Goal: Transaction & Acquisition: Book appointment/travel/reservation

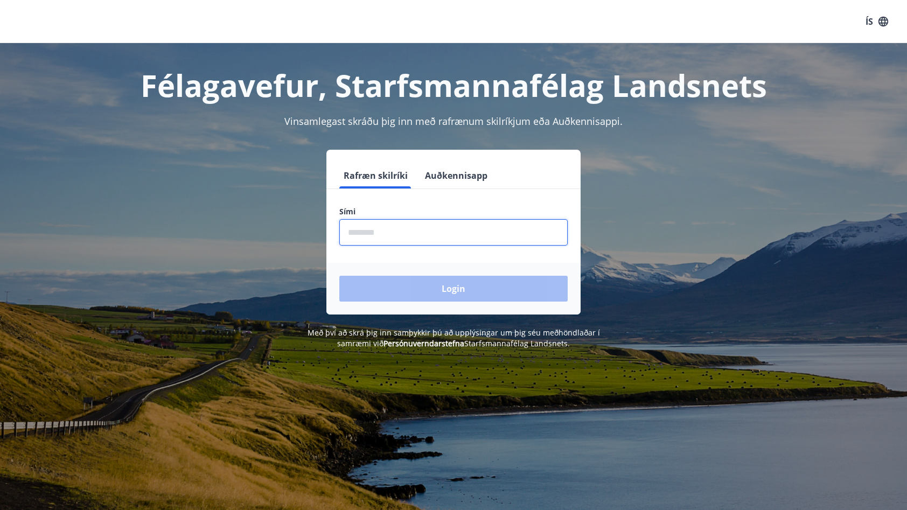
click at [381, 236] on input "phone" at bounding box center [453, 232] width 228 height 26
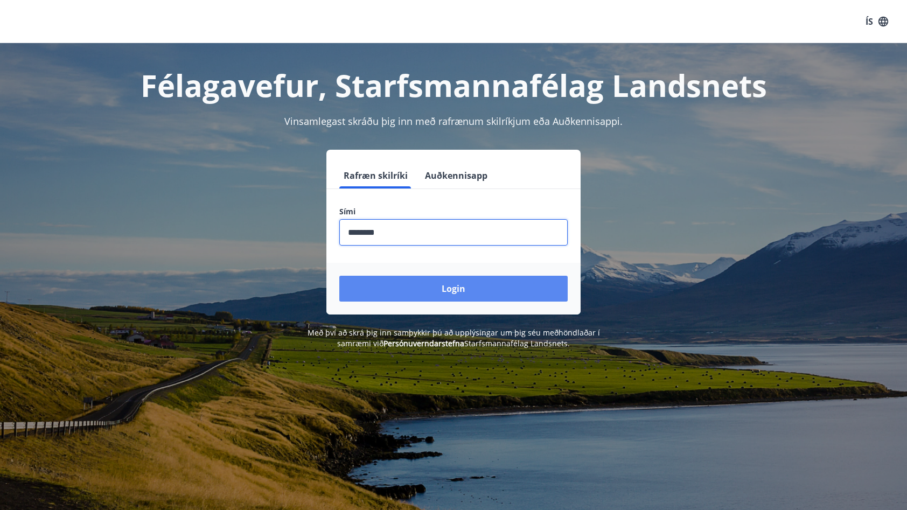
type input "********"
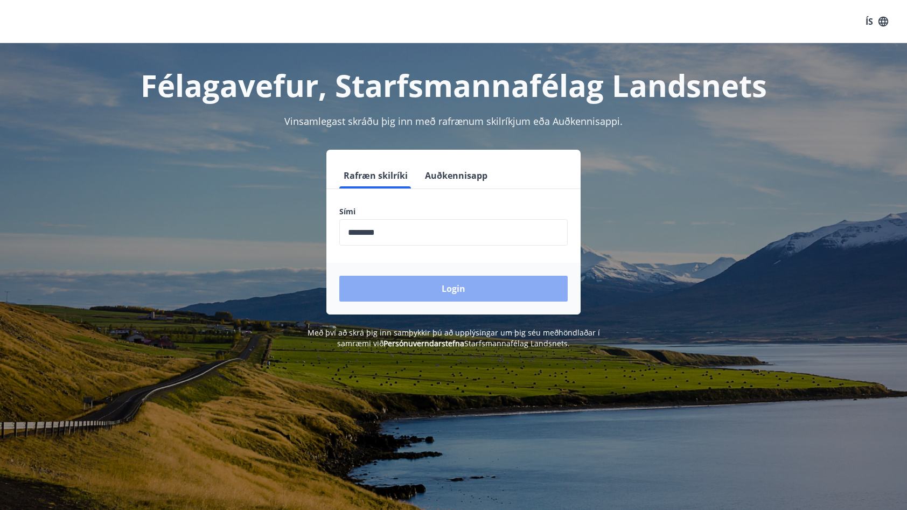
click at [429, 284] on button "Login" at bounding box center [453, 289] width 228 height 26
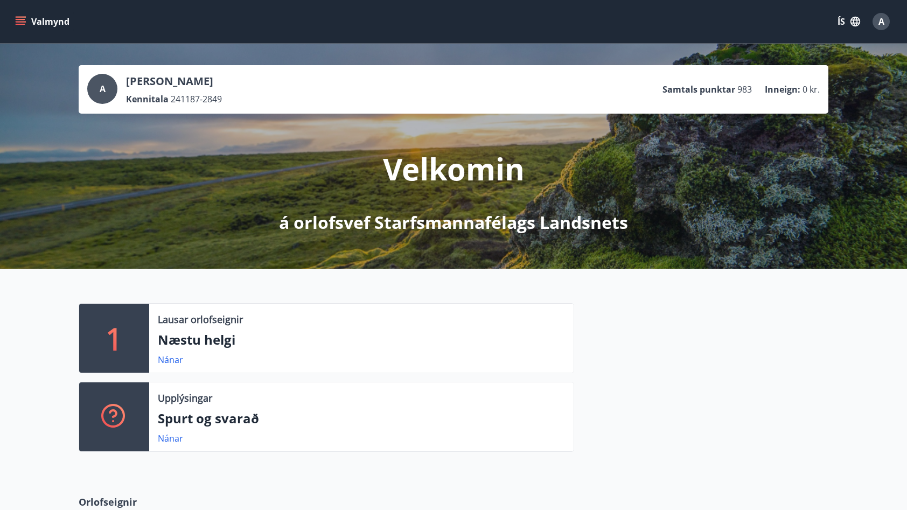
click at [15, 23] on button "Valmynd" at bounding box center [43, 21] width 61 height 19
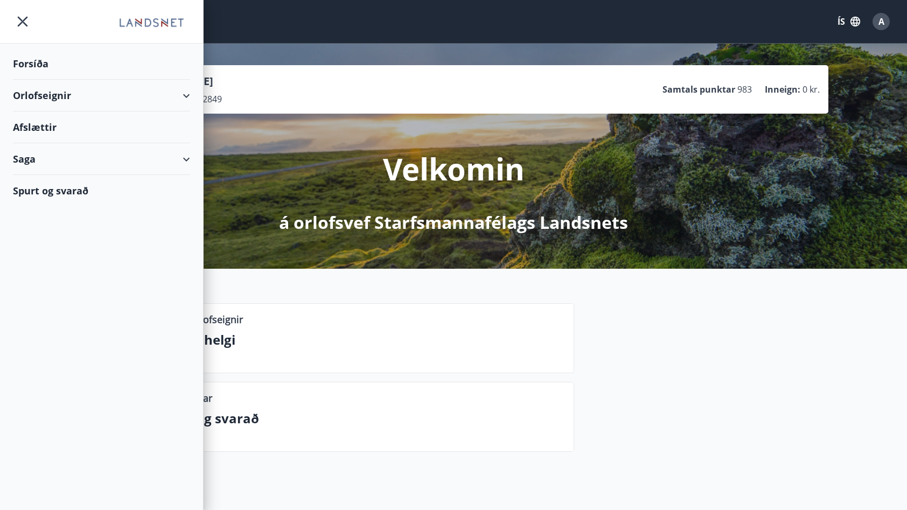
click at [37, 93] on div "Orlofseignir" at bounding box center [101, 96] width 177 height 32
click at [39, 145] on div "Bókunardagatal" at bounding box center [102, 145] width 160 height 23
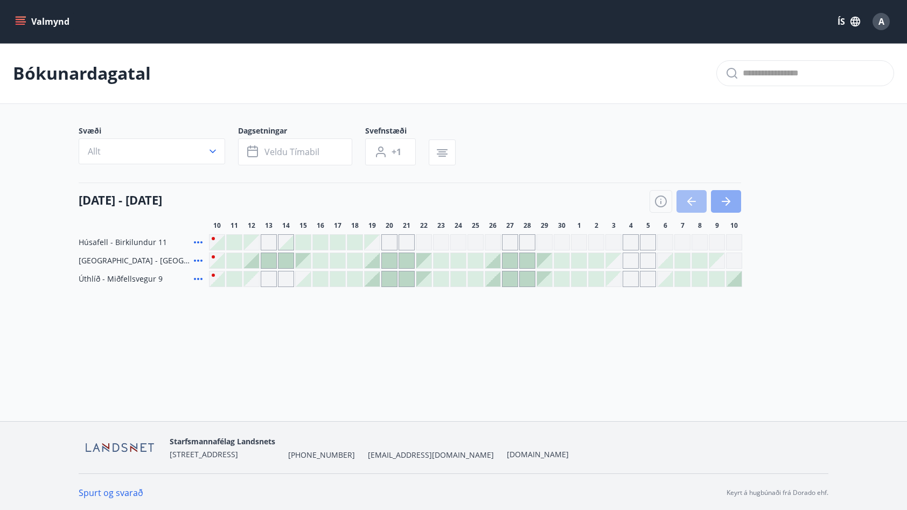
click at [727, 204] on icon "button" at bounding box center [725, 201] width 13 height 13
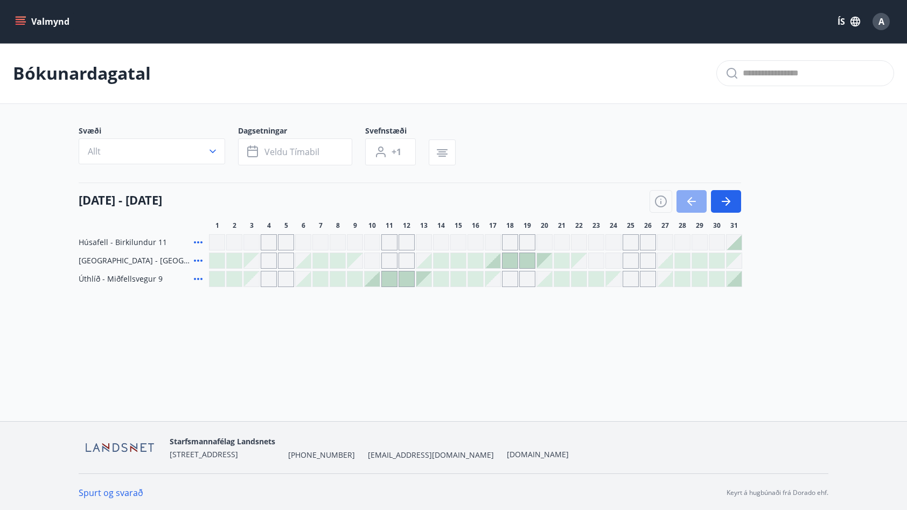
click at [685, 205] on button "button" at bounding box center [691, 201] width 30 height 23
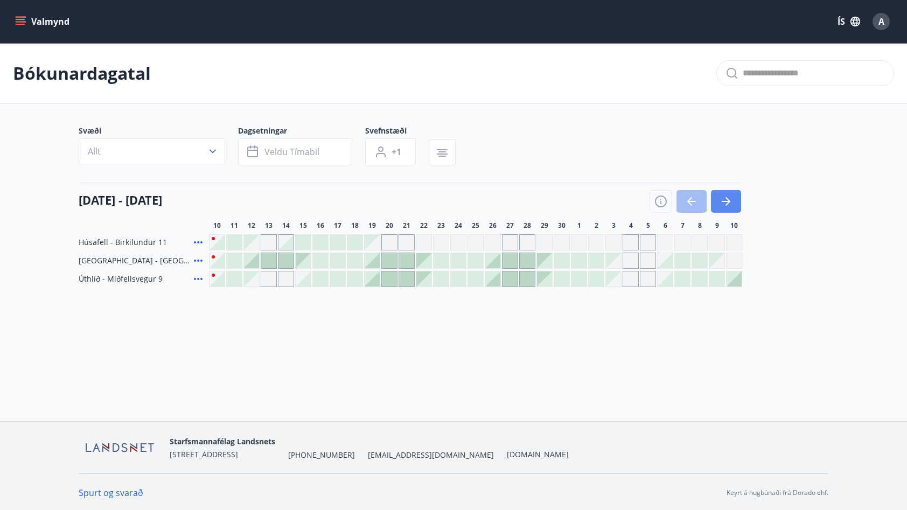
click at [731, 196] on icon "button" at bounding box center [725, 201] width 13 height 13
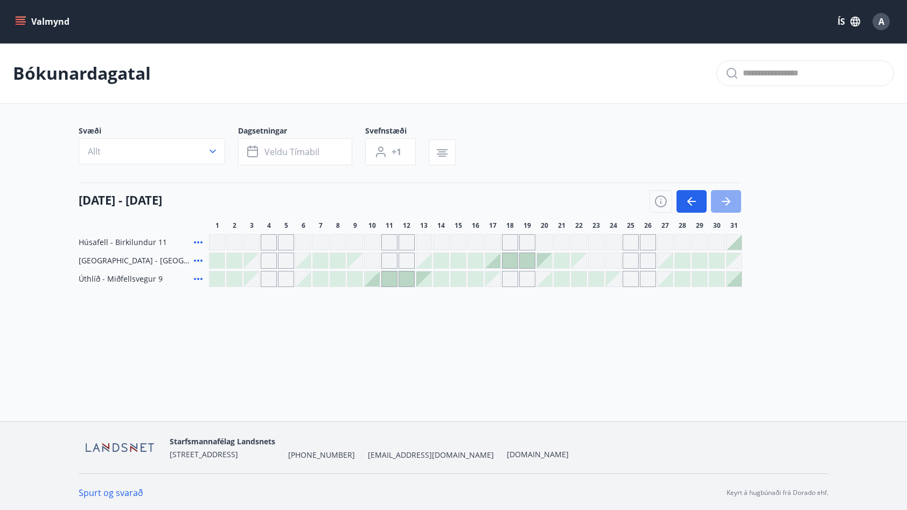
click at [737, 201] on button "button" at bounding box center [726, 201] width 30 height 23
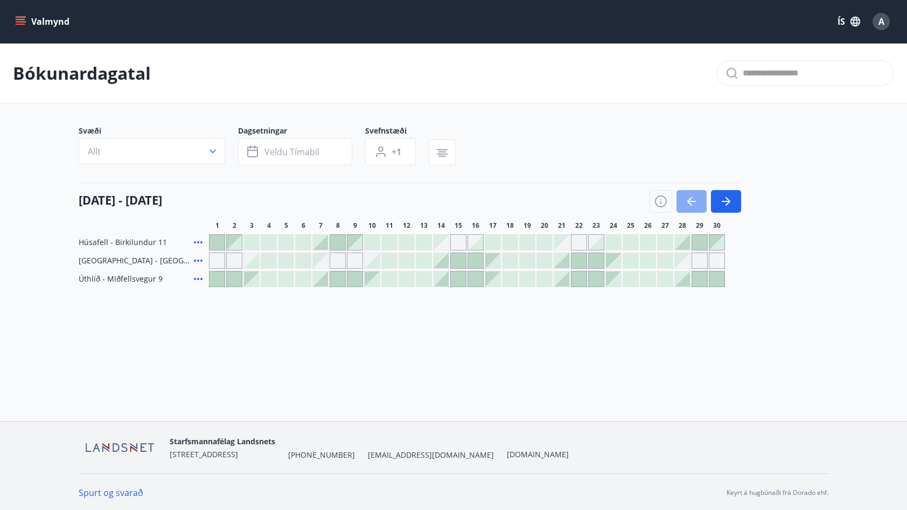
click at [690, 204] on icon "button" at bounding box center [689, 201] width 5 height 9
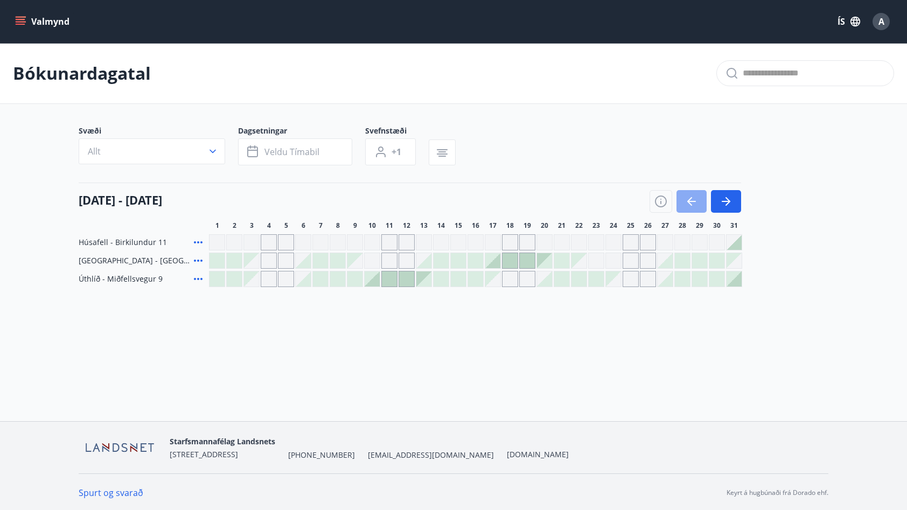
click at [690, 204] on icon "button" at bounding box center [689, 201] width 5 height 9
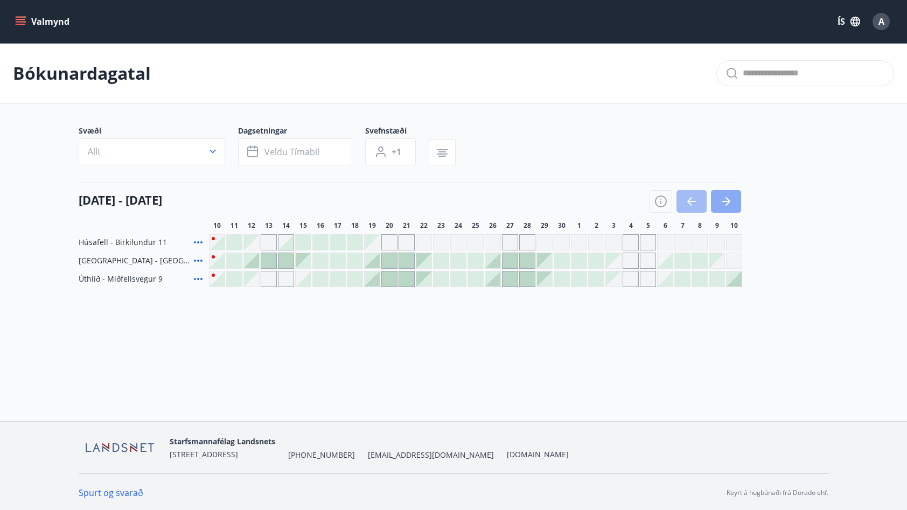
click at [725, 202] on icon "button" at bounding box center [725, 201] width 13 height 13
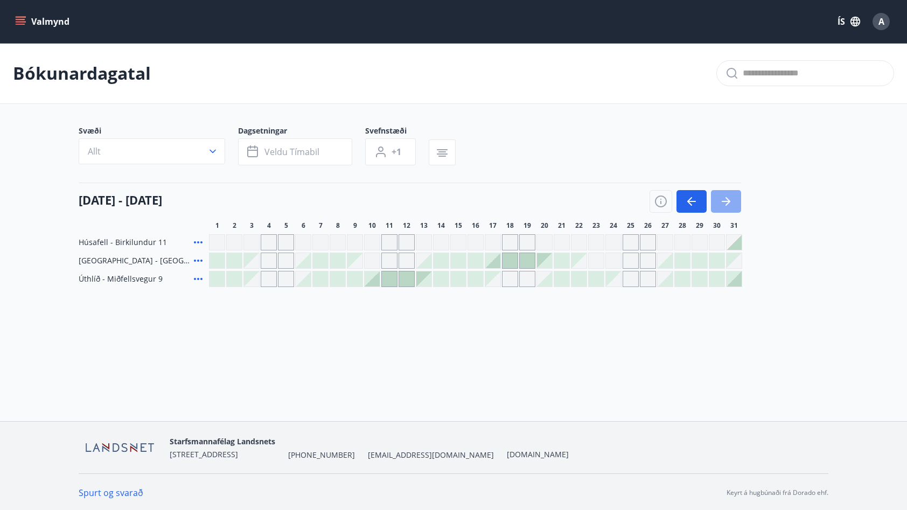
click at [727, 195] on icon "button" at bounding box center [725, 201] width 13 height 13
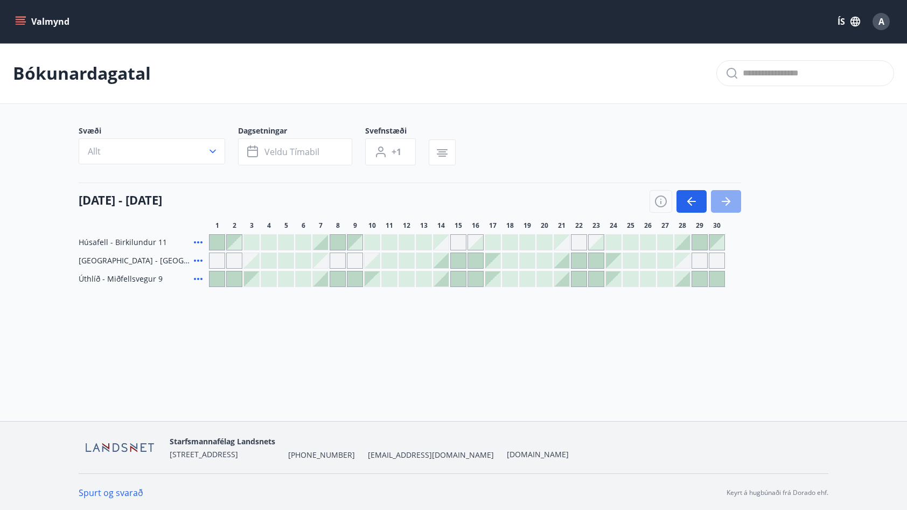
click at [728, 201] on icon "button" at bounding box center [726, 201] width 9 height 1
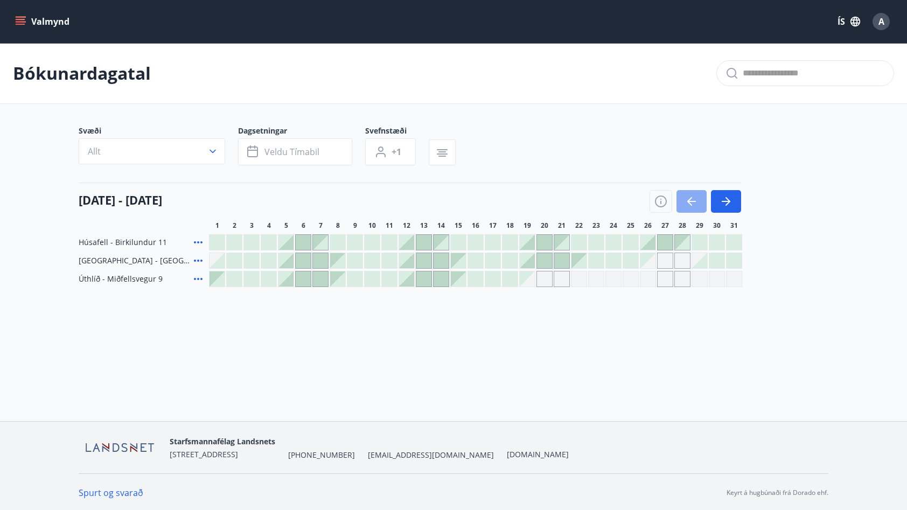
click at [681, 202] on button "button" at bounding box center [691, 201] width 30 height 23
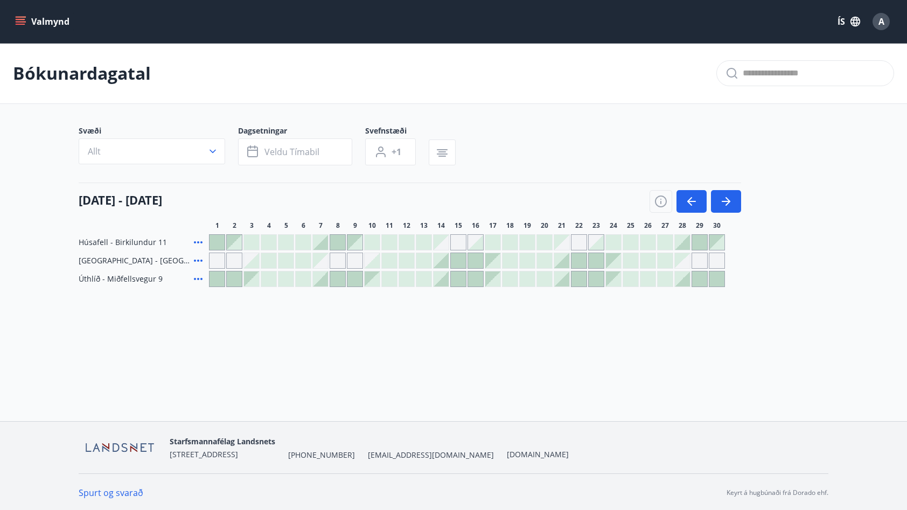
drag, startPoint x: 688, startPoint y: 205, endPoint x: 710, endPoint y: 204, distance: 21.6
click at [689, 205] on icon "button" at bounding box center [691, 201] width 13 height 13
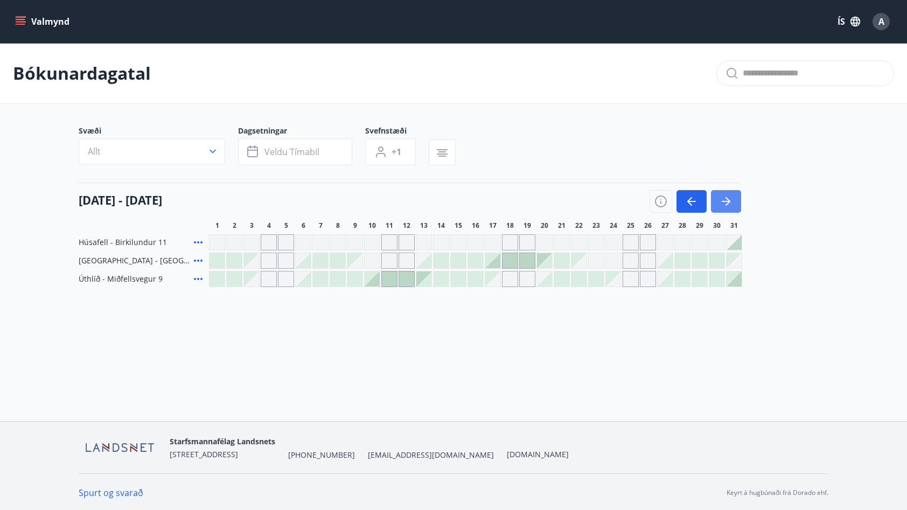
click at [729, 200] on icon "button" at bounding box center [727, 201] width 5 height 9
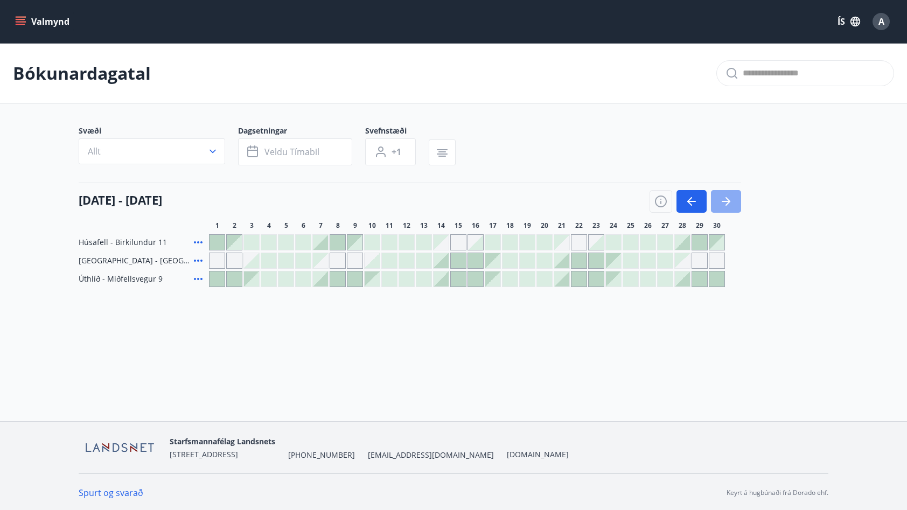
click at [729, 200] on icon "button" at bounding box center [727, 201] width 5 height 9
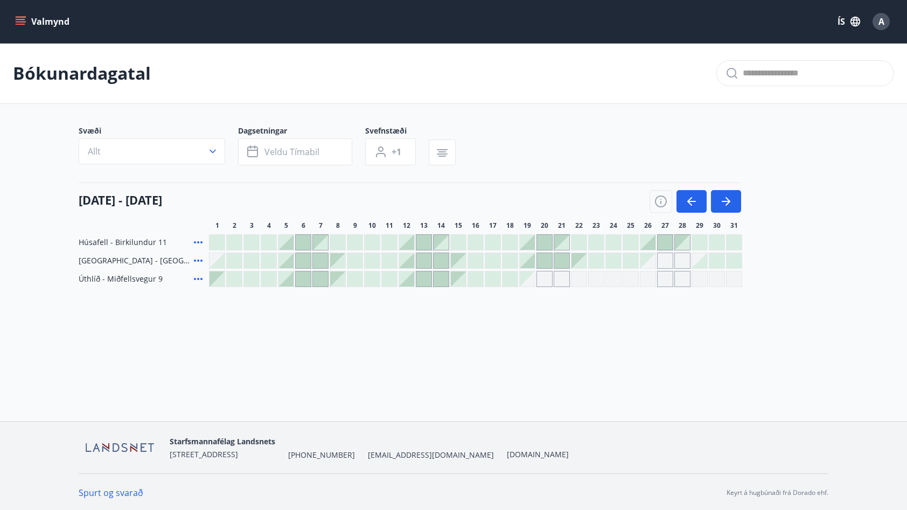
click at [432, 367] on div "Valmynd ÍS A Bókunardagatal Svæði Allt Dagsetningar Veldu tímabil Svefnstæði +1…" at bounding box center [453, 210] width 907 height 421
click at [528, 258] on div at bounding box center [527, 260] width 15 height 15
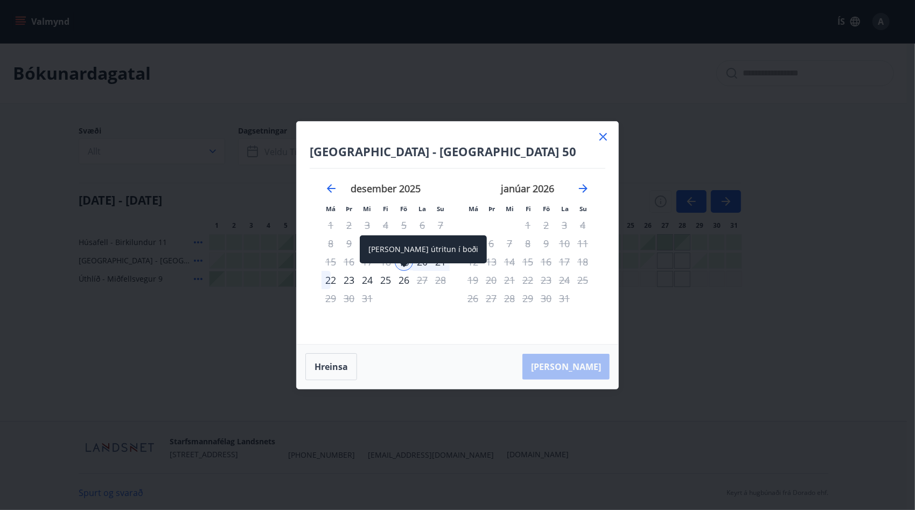
click at [398, 281] on div "26" at bounding box center [404, 280] width 18 height 18
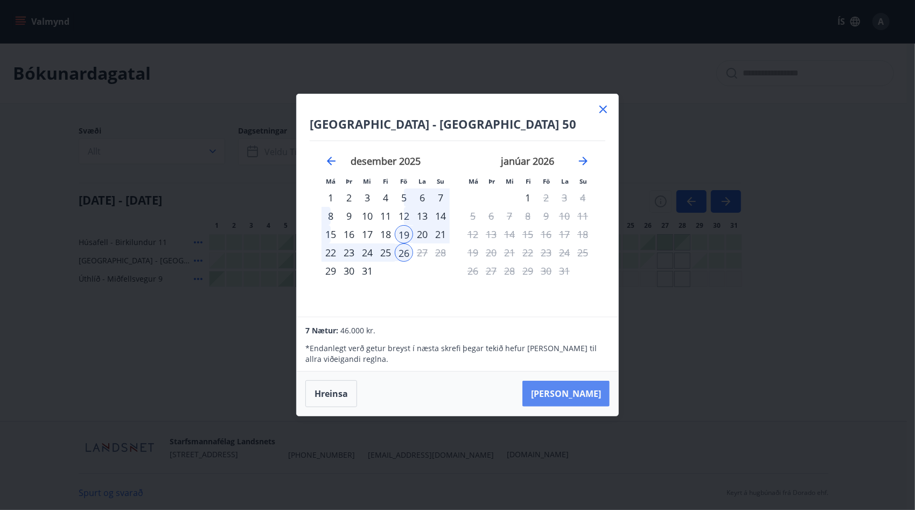
click at [568, 393] on button "Taka Frá" at bounding box center [565, 394] width 87 height 26
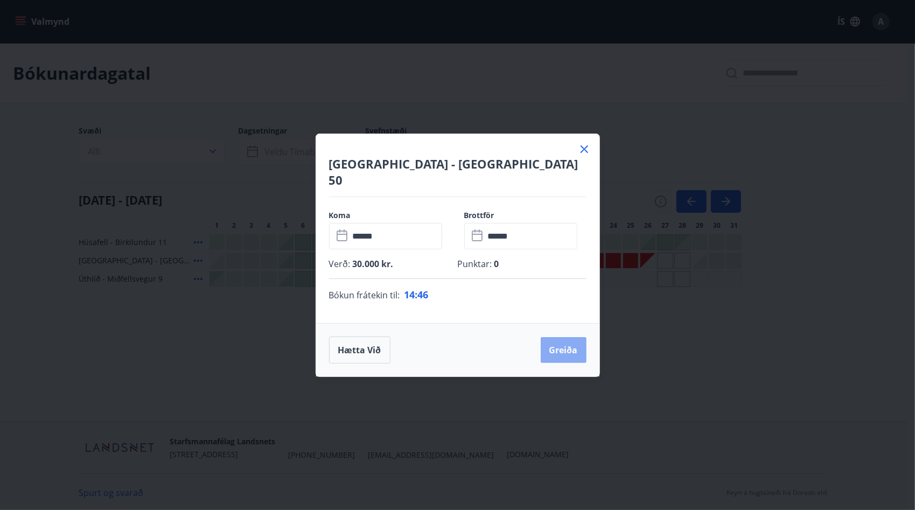
click at [558, 341] on button "Greiða" at bounding box center [564, 350] width 46 height 26
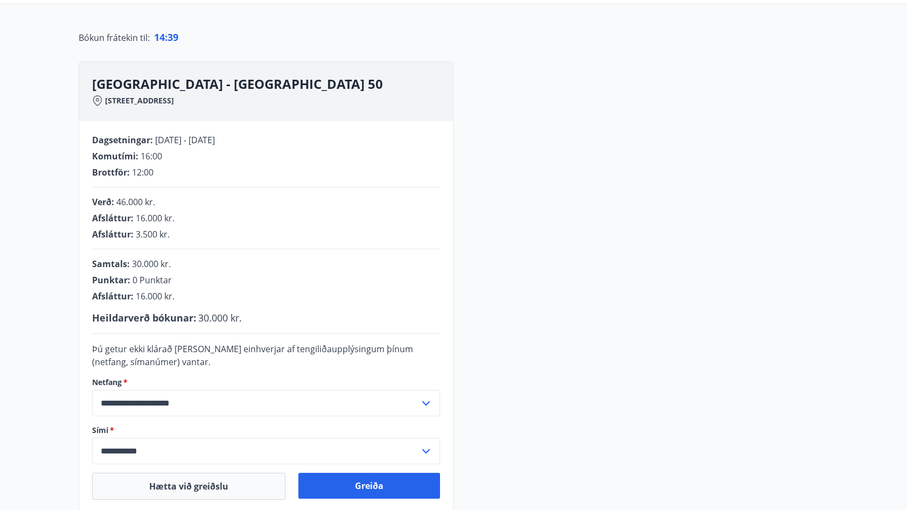
scroll to position [162, 0]
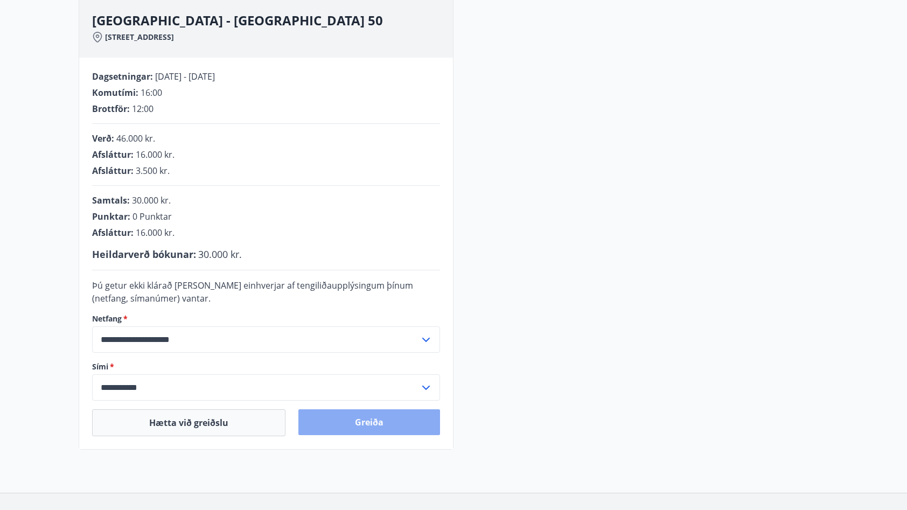
click at [379, 418] on button "Greiða" at bounding box center [369, 422] width 142 height 26
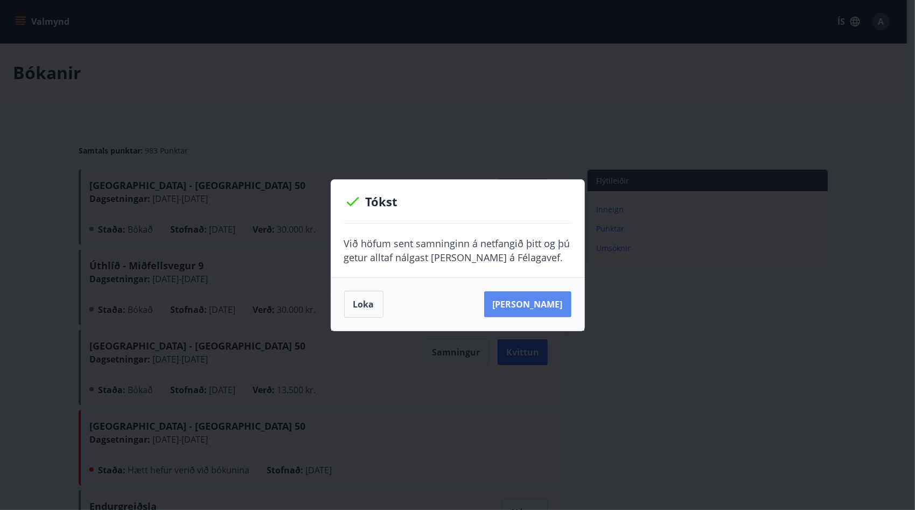
click at [521, 304] on button "Sjá samning" at bounding box center [527, 304] width 87 height 26
click at [361, 309] on button "Loka" at bounding box center [363, 304] width 39 height 27
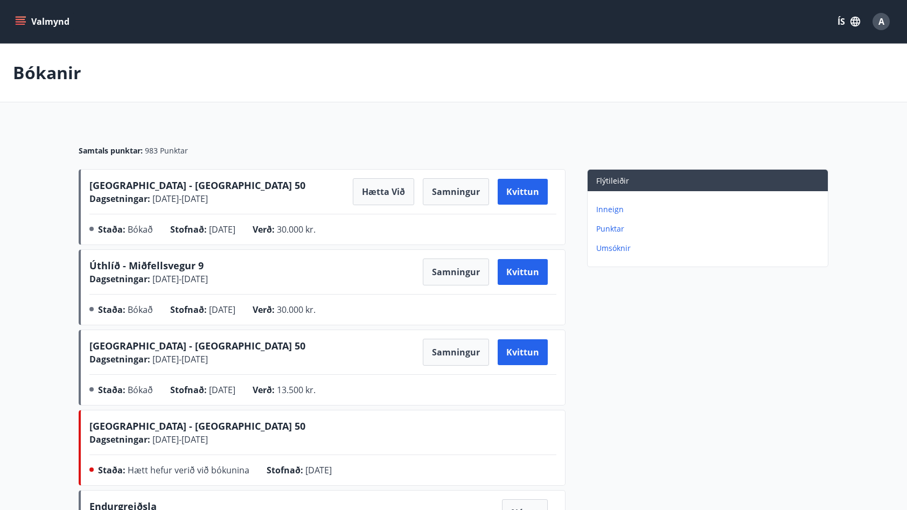
click at [18, 19] on icon "menu" at bounding box center [21, 19] width 10 height 1
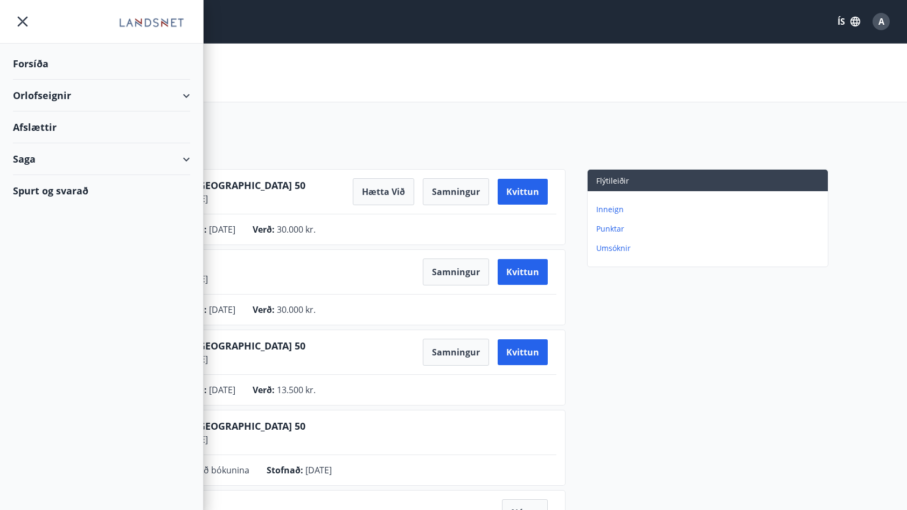
click at [39, 94] on div "Orlofseignir" at bounding box center [101, 96] width 177 height 32
click at [48, 121] on div "Framboð" at bounding box center [102, 122] width 160 height 23
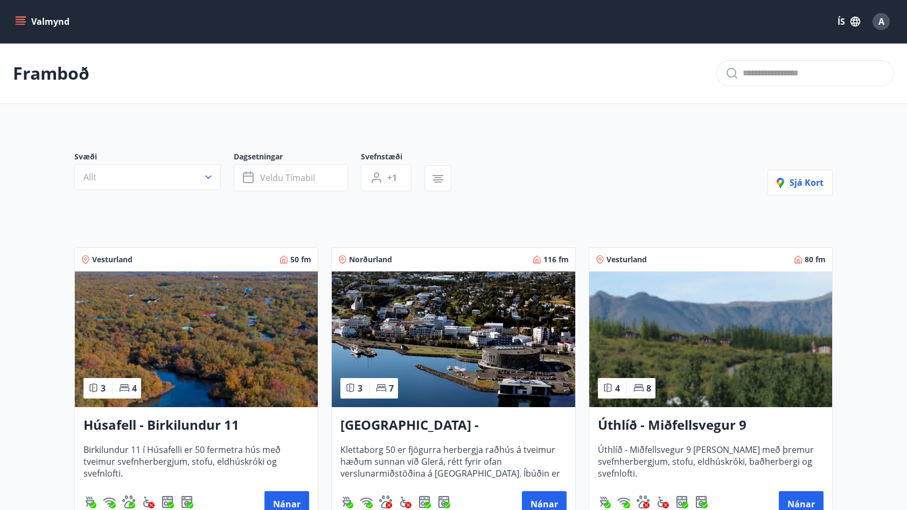
click at [20, 10] on div "Valmynd ÍS A" at bounding box center [453, 22] width 881 height 26
click at [18, 19] on icon "menu" at bounding box center [21, 19] width 10 height 1
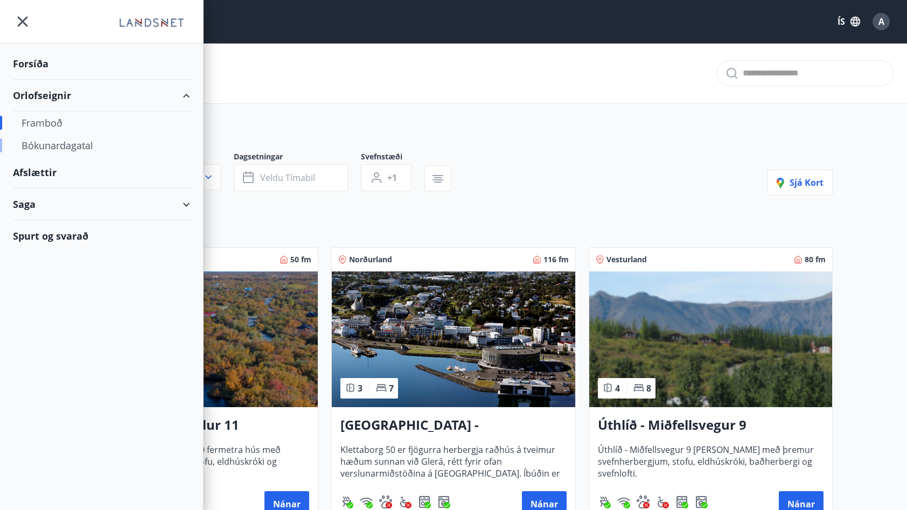
click at [84, 145] on div "Bókunardagatal" at bounding box center [102, 145] width 160 height 23
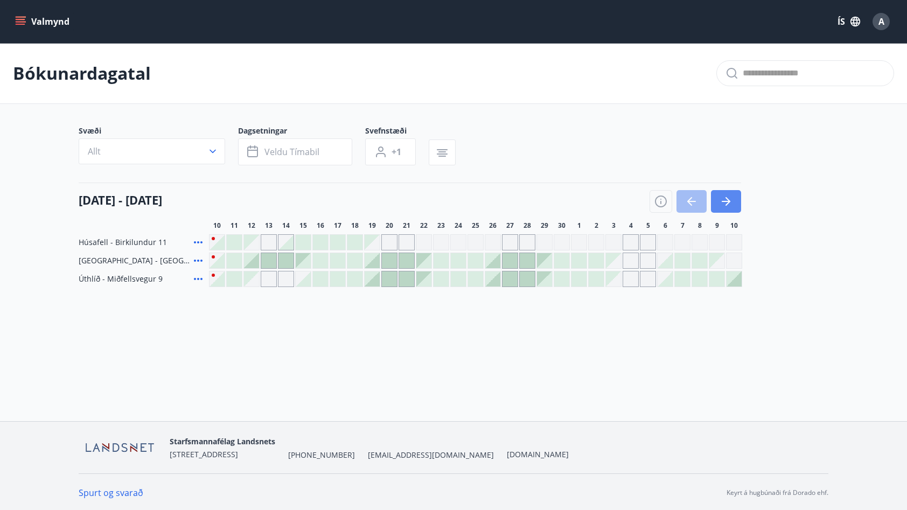
click at [726, 202] on icon "button" at bounding box center [725, 201] width 13 height 13
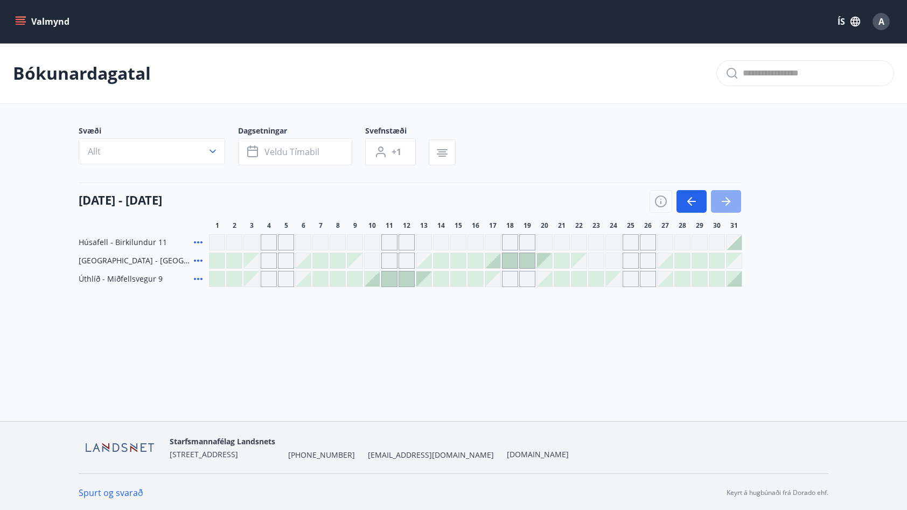
click at [724, 201] on icon "button" at bounding box center [726, 201] width 9 height 1
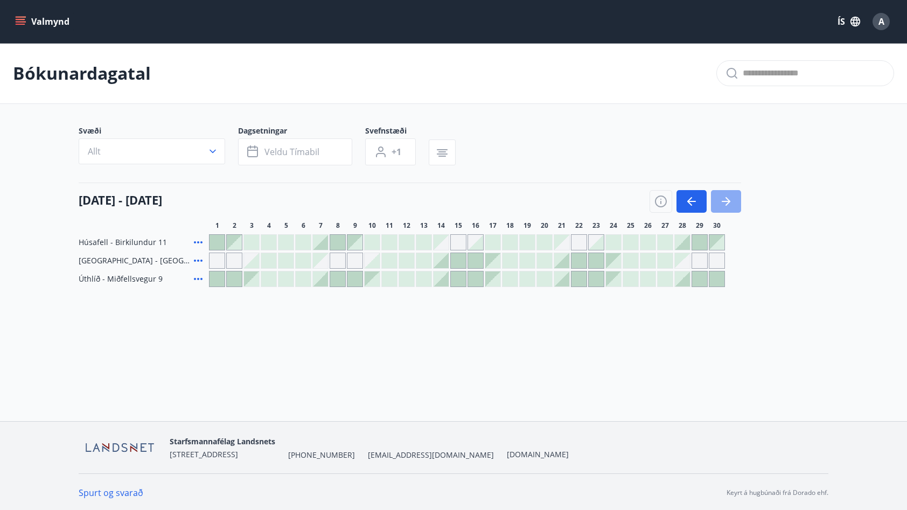
click at [724, 201] on icon "button" at bounding box center [726, 201] width 9 height 1
